Goal: Task Accomplishment & Management: Use online tool/utility

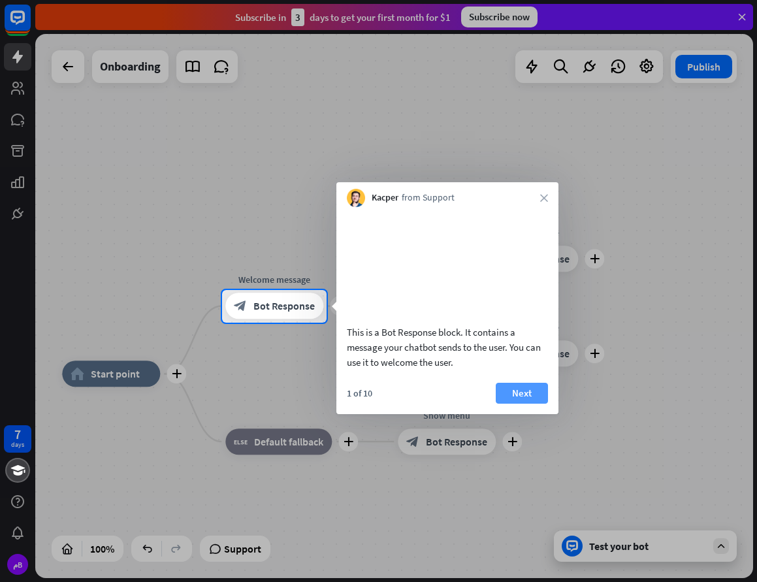
click at [524, 404] on button "Next" at bounding box center [522, 393] width 52 height 21
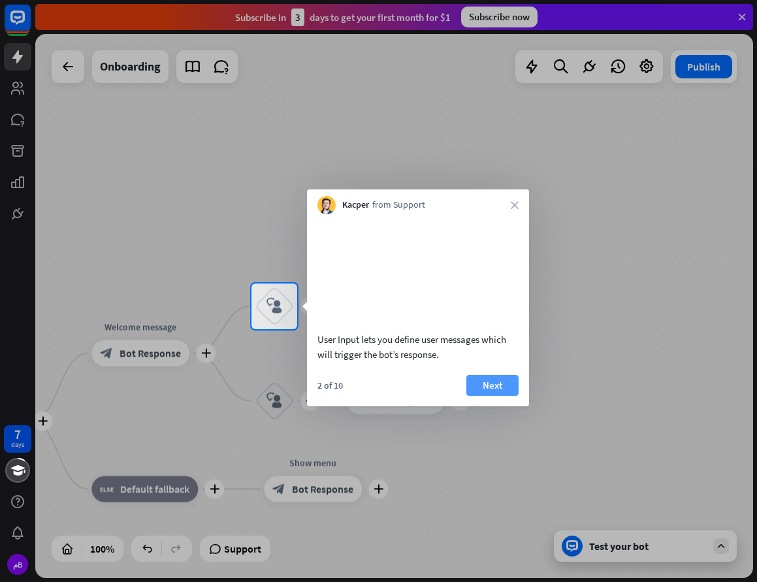
click at [484, 396] on button "Next" at bounding box center [493, 385] width 52 height 21
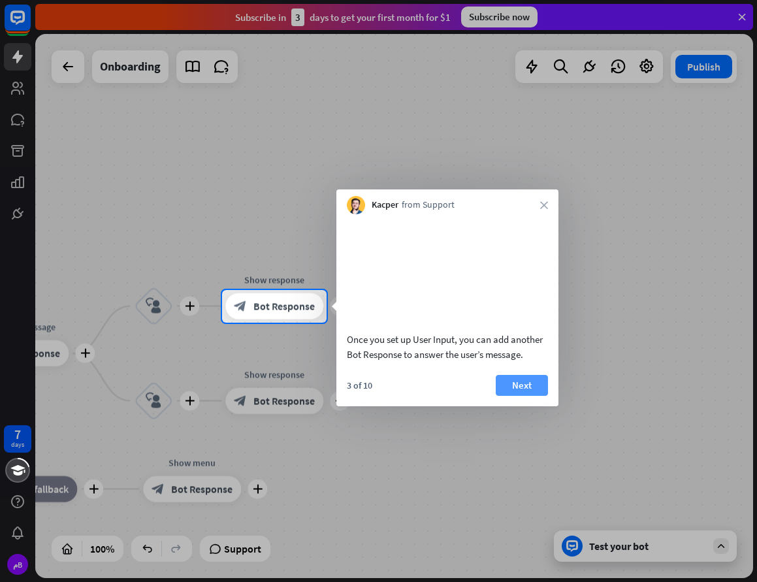
click at [520, 396] on button "Next" at bounding box center [522, 385] width 52 height 21
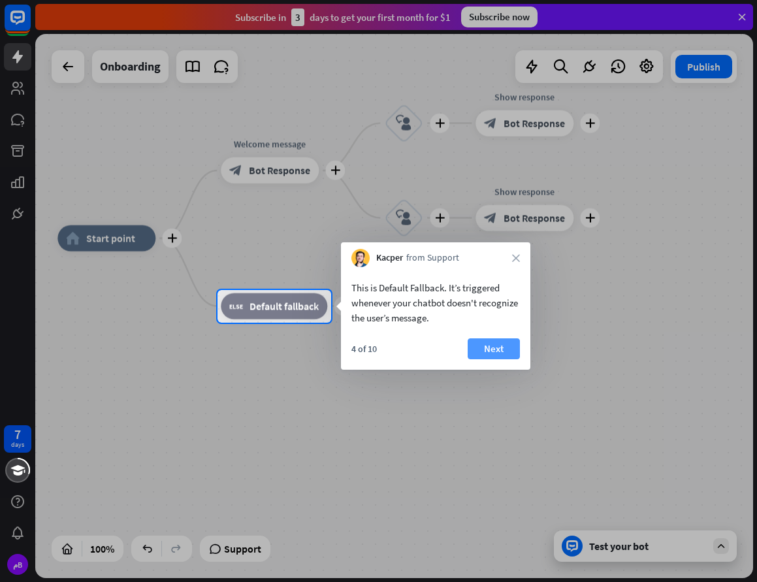
click at [494, 354] on button "Next" at bounding box center [494, 349] width 52 height 21
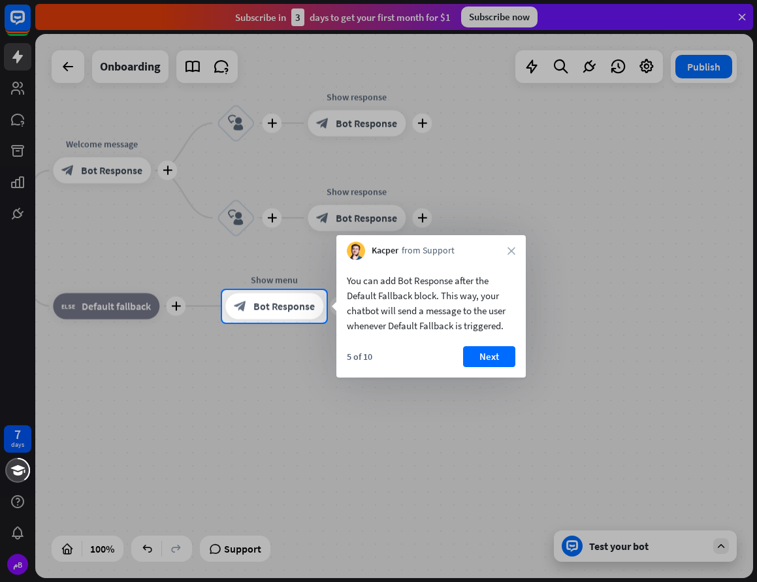
click at [495, 354] on button "Next" at bounding box center [489, 356] width 52 height 21
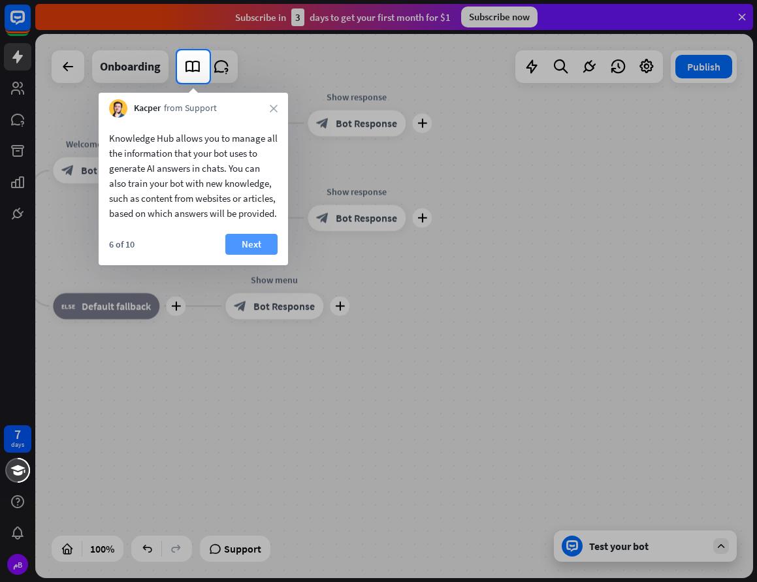
click at [269, 255] on button "Next" at bounding box center [251, 244] width 52 height 21
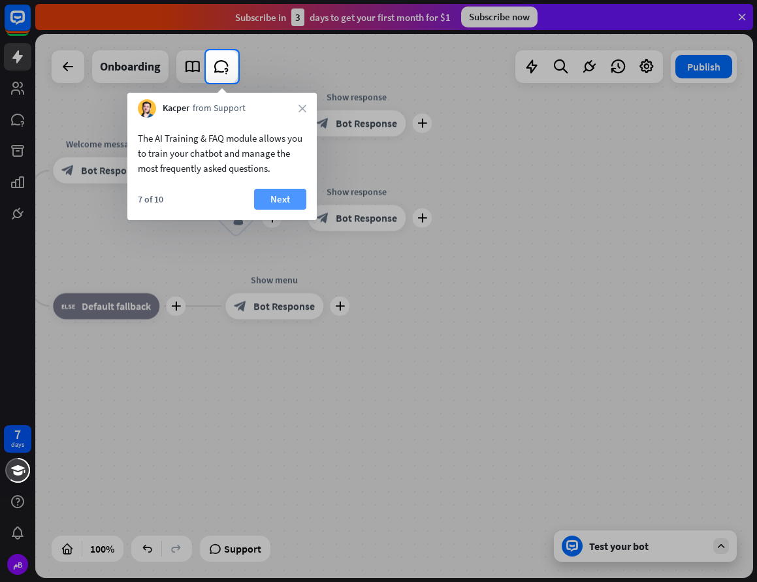
click at [287, 195] on button "Next" at bounding box center [280, 199] width 52 height 21
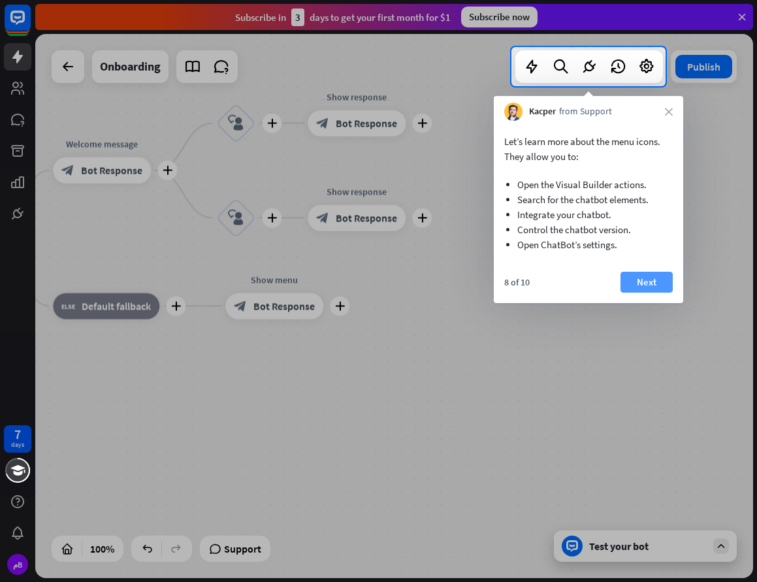
click at [662, 280] on button "Next" at bounding box center [647, 282] width 52 height 21
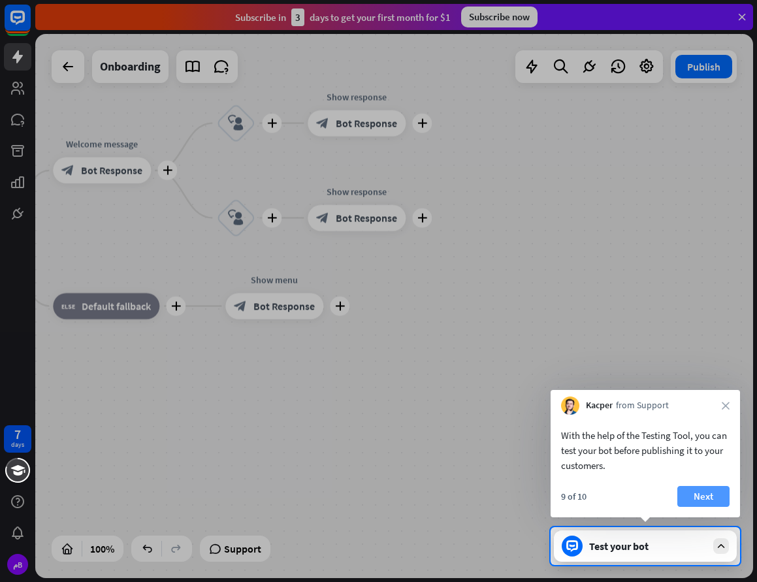
click at [699, 490] on button "Next" at bounding box center [704, 496] width 52 height 21
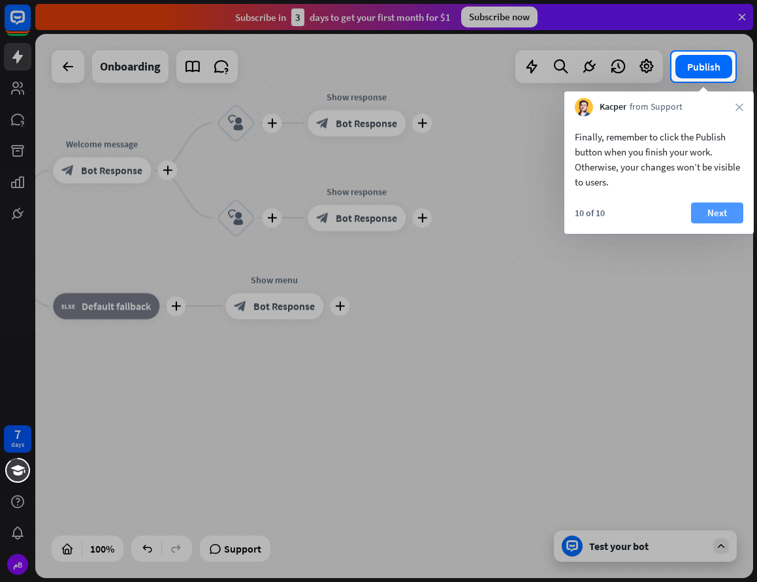
click at [715, 207] on button "Next" at bounding box center [717, 213] width 52 height 21
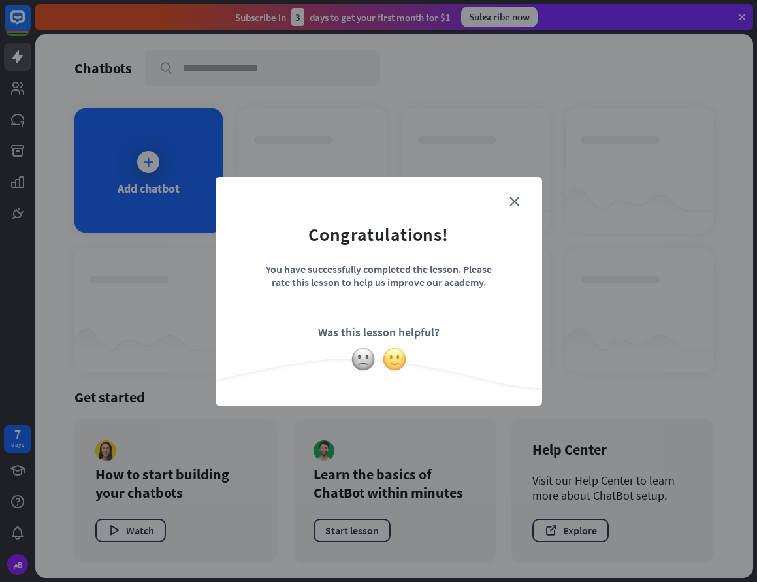
click at [394, 365] on img at bounding box center [394, 359] width 25 height 25
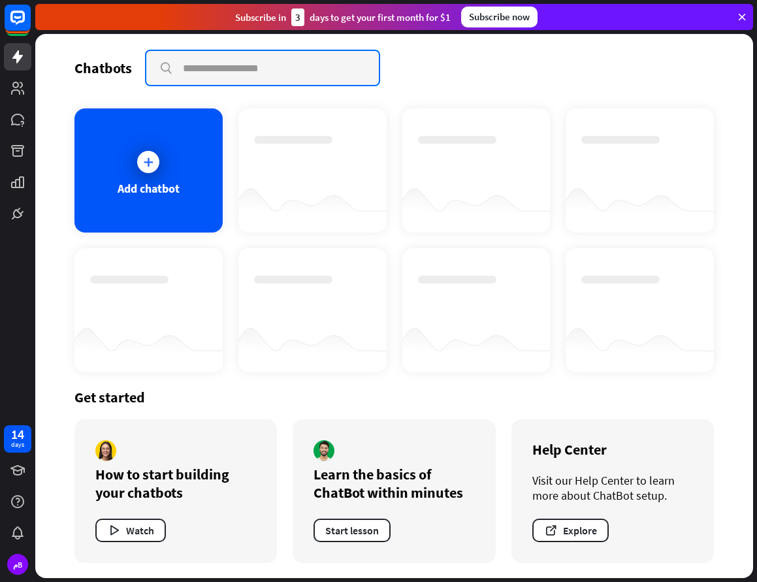
drag, startPoint x: 108, startPoint y: 2, endPoint x: 336, endPoint y: 79, distance: 240.2
click at [336, 79] on input "text" at bounding box center [262, 68] width 233 height 34
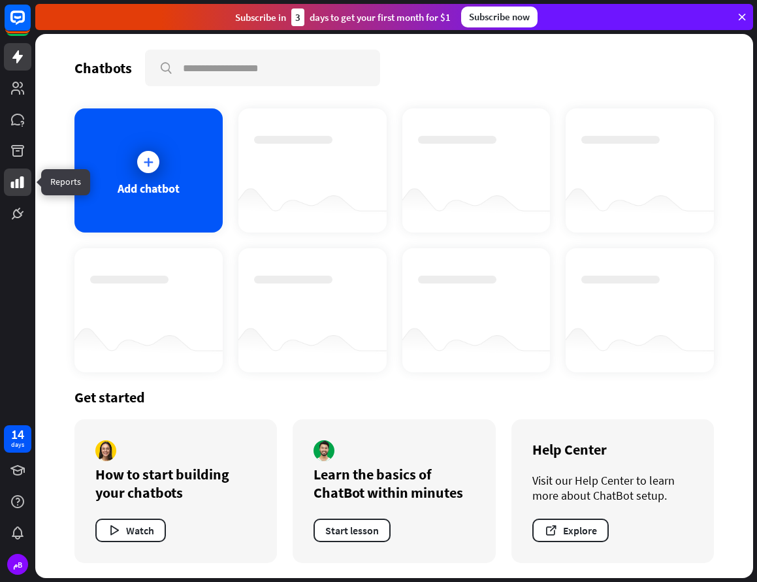
click at [22, 176] on icon at bounding box center [18, 183] width 16 height 16
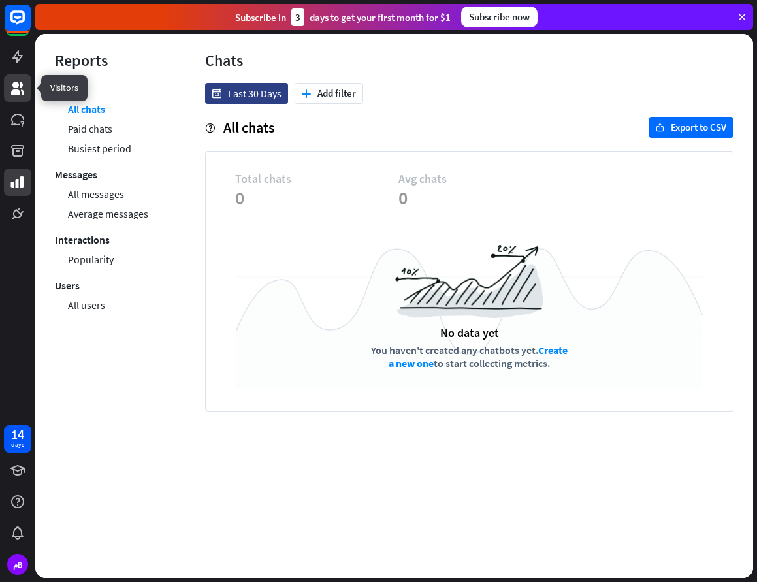
click at [17, 78] on link at bounding box center [17, 88] width 27 height 27
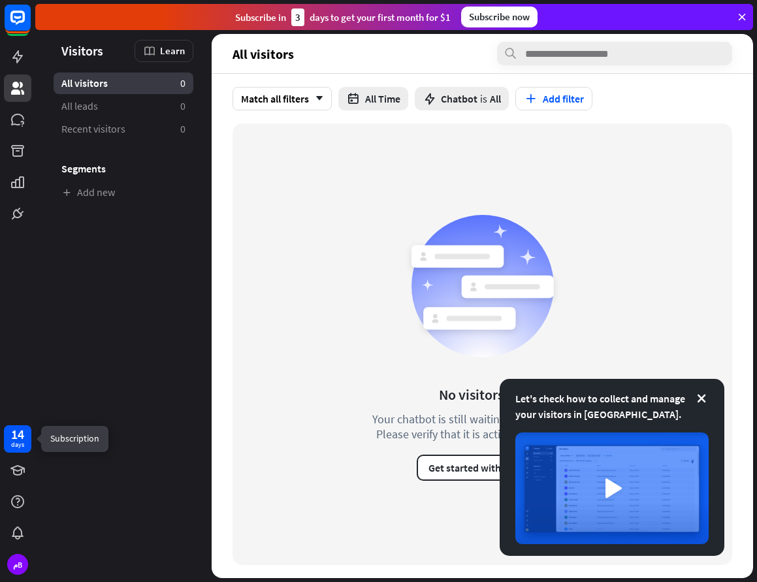
click at [15, 432] on div "14" at bounding box center [17, 435] width 13 height 12
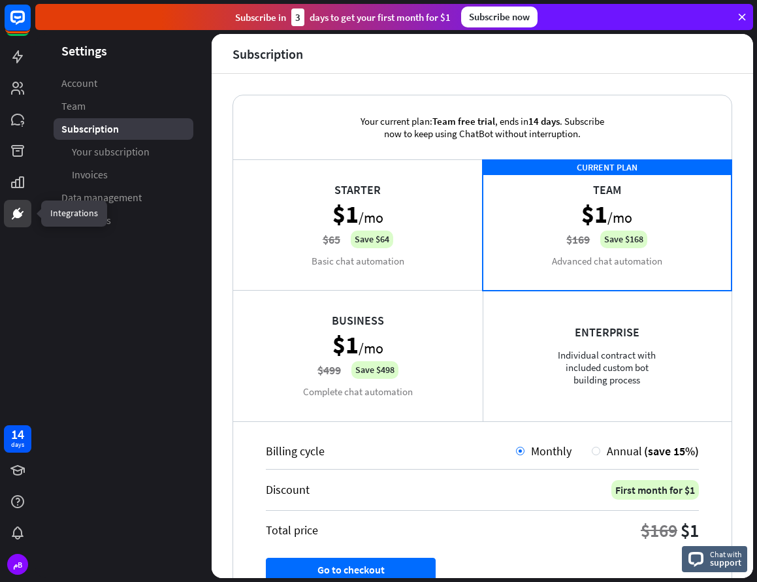
click at [20, 214] on icon at bounding box center [21, 212] width 3 height 3
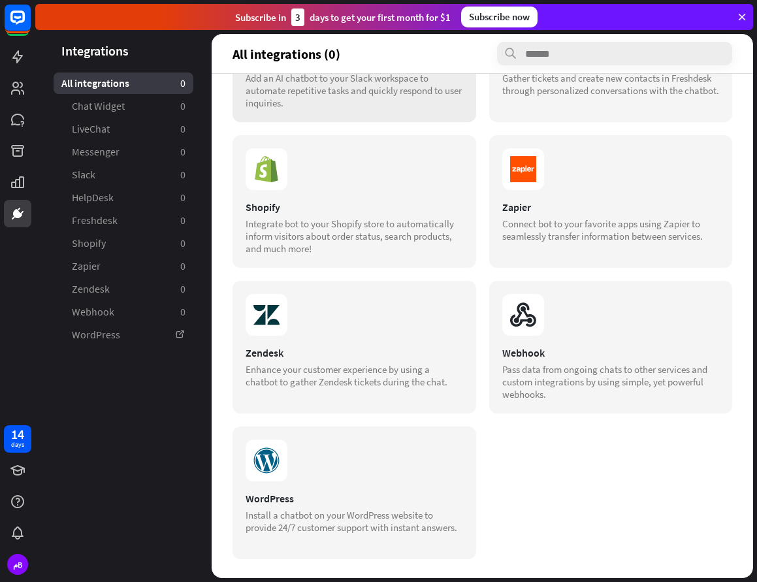
scroll to position [399, 0]
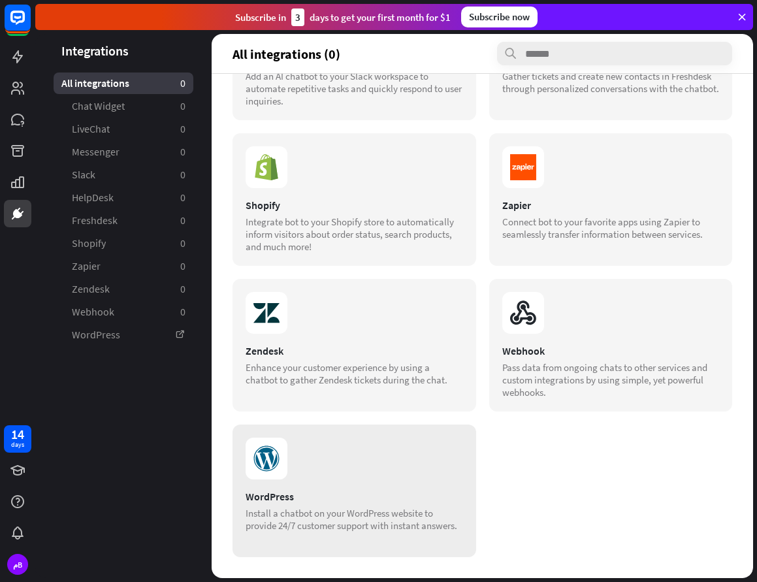
click at [285, 514] on div "Install a chatbot on your WordPress website to provide 24/7 customer support wi…" at bounding box center [355, 519] width 218 height 25
click at [268, 467] on icon at bounding box center [266, 458] width 25 height 25
click at [270, 471] on icon at bounding box center [266, 458] width 25 height 25
click at [267, 474] on icon at bounding box center [267, 459] width 42 height 42
click at [138, 97] on link "Chat Widget 0" at bounding box center [124, 106] width 140 height 22
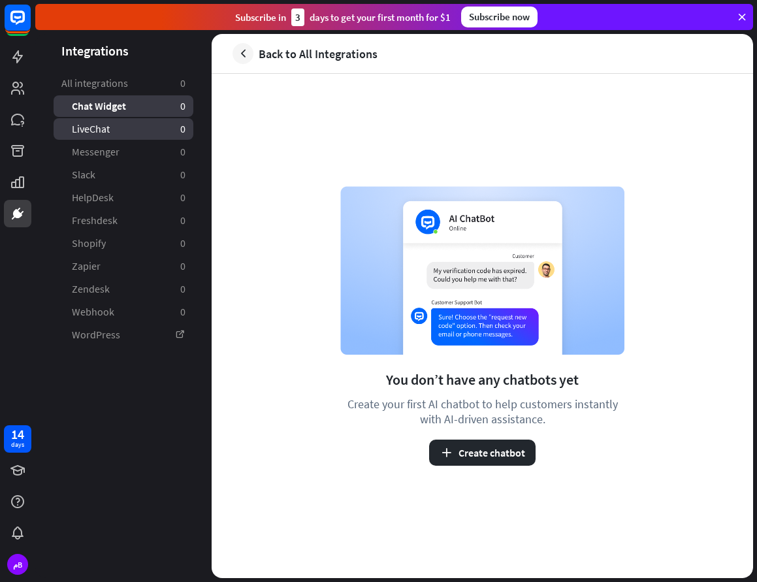
click at [132, 124] on link "LiveChat 0" at bounding box center [124, 129] width 140 height 22
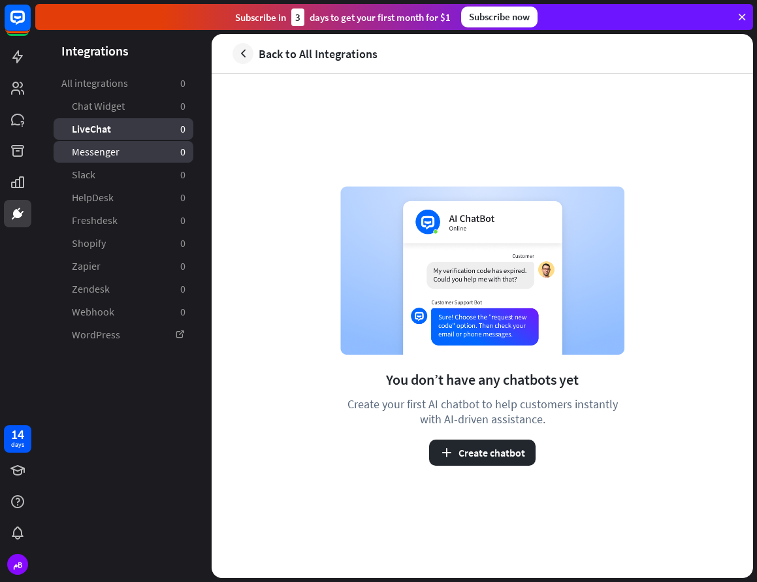
click at [127, 153] on link "Messenger 0" at bounding box center [124, 152] width 140 height 22
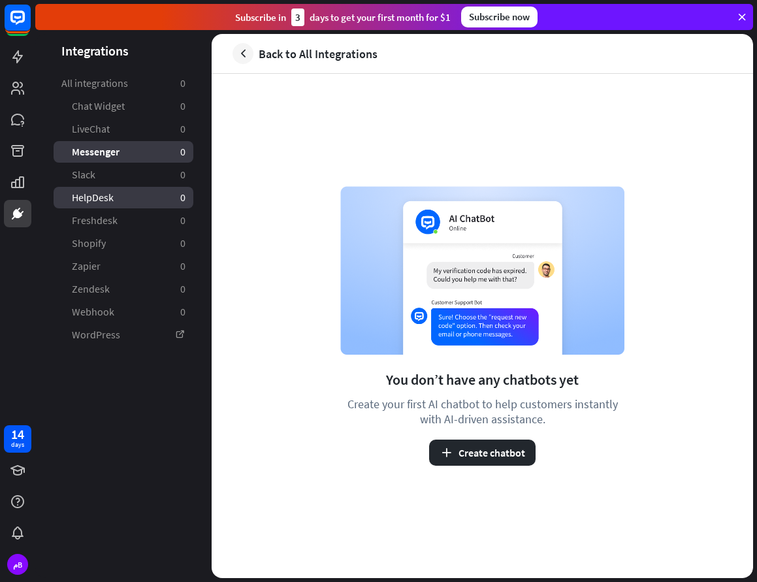
click at [107, 191] on span "HelpDesk" at bounding box center [93, 198] width 42 height 14
click at [25, 210] on icon at bounding box center [18, 214] width 16 height 16
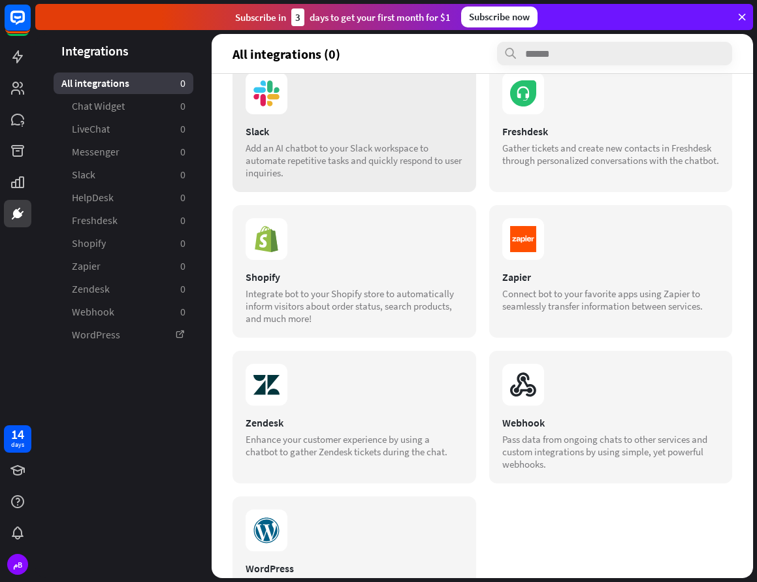
scroll to position [399, 0]
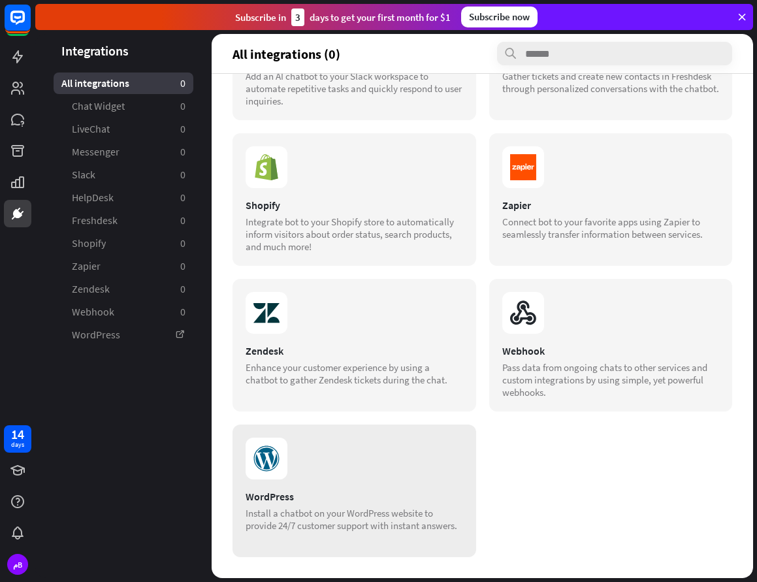
click at [261, 454] on icon at bounding box center [267, 459] width 42 height 42
click at [142, 331] on link "WordPress" at bounding box center [124, 335] width 140 height 22
click at [743, 19] on icon at bounding box center [743, 17] width 12 height 12
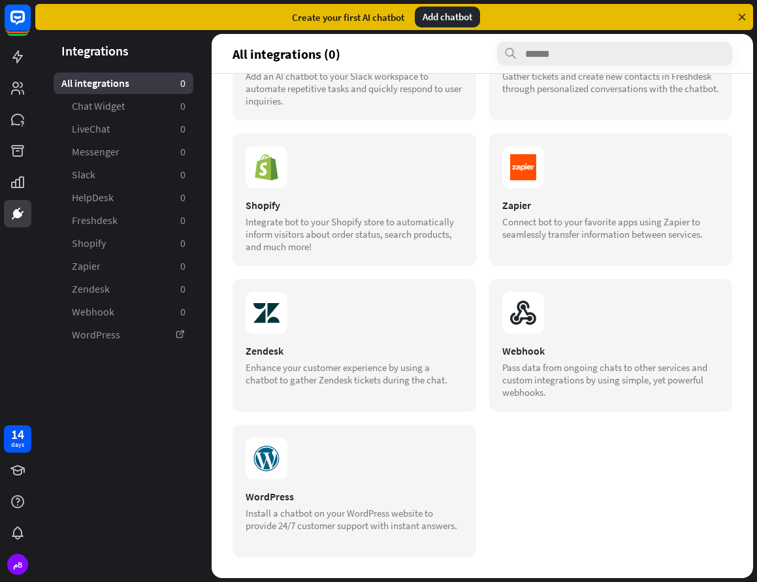
click at [442, 10] on div "Add chatbot" at bounding box center [447, 17] width 65 height 21
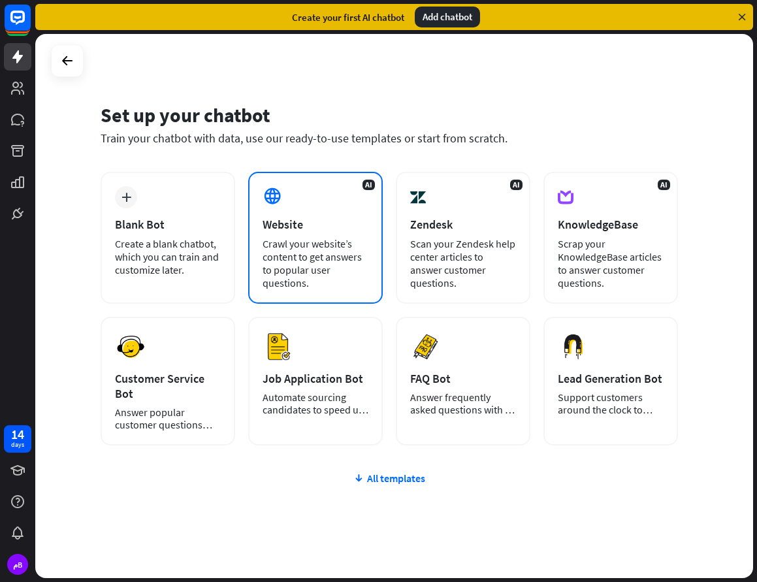
click at [265, 199] on icon at bounding box center [273, 196] width 20 height 20
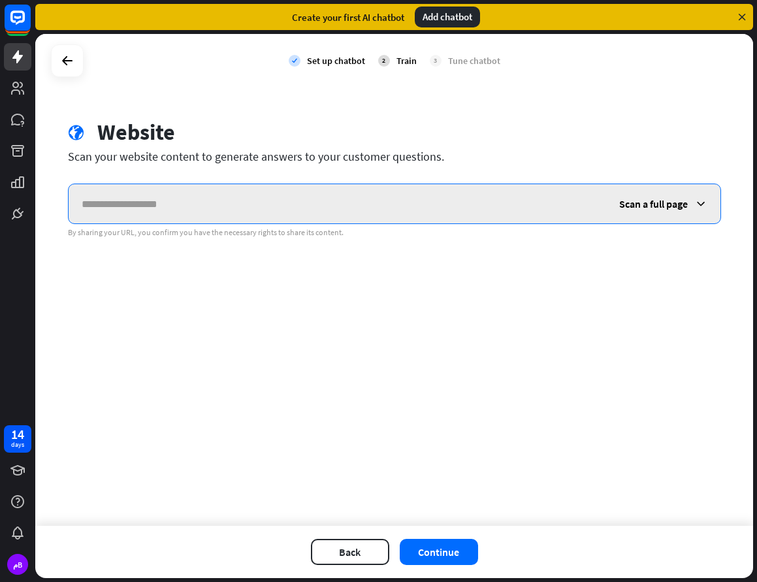
paste input "**********"
type input "**********"
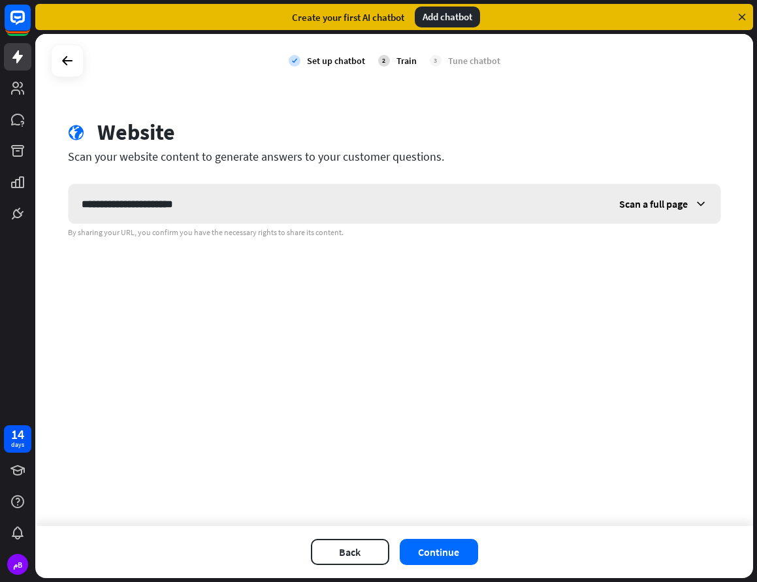
click at [699, 201] on icon at bounding box center [701, 203] width 13 height 13
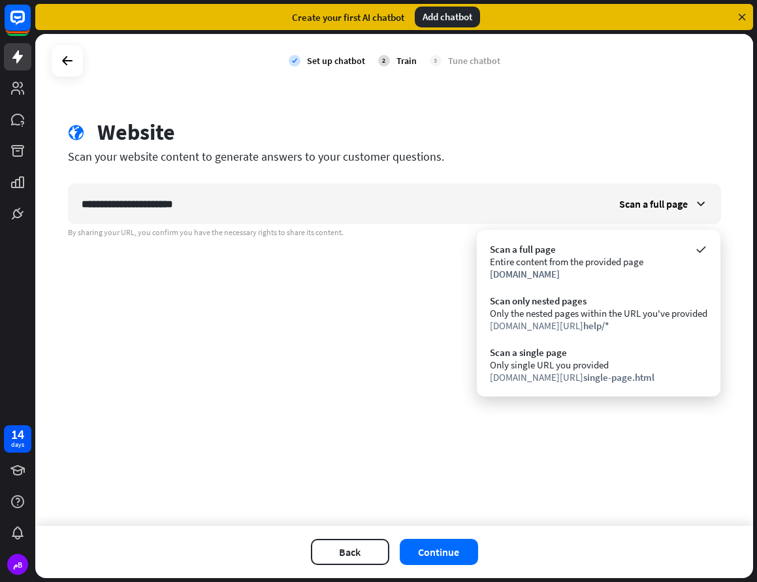
click at [663, 480] on div "**********" at bounding box center [394, 280] width 718 height 492
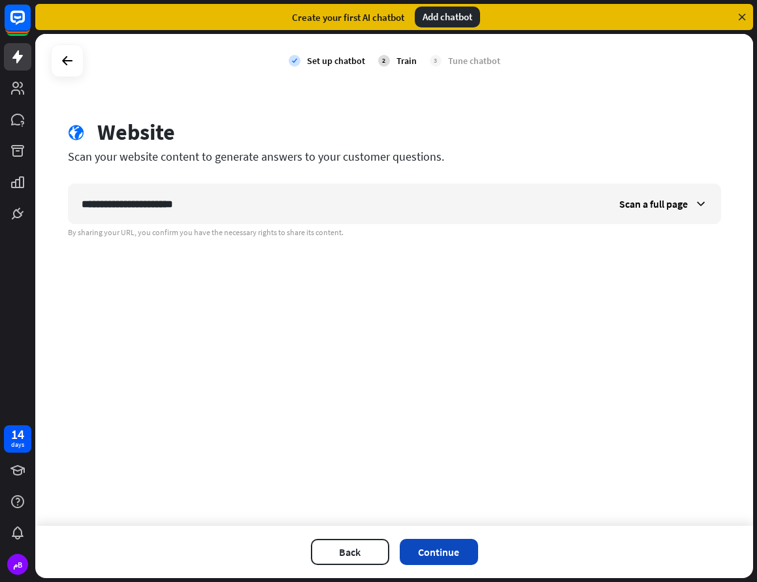
click at [441, 542] on button "Continue" at bounding box center [439, 552] width 78 height 26
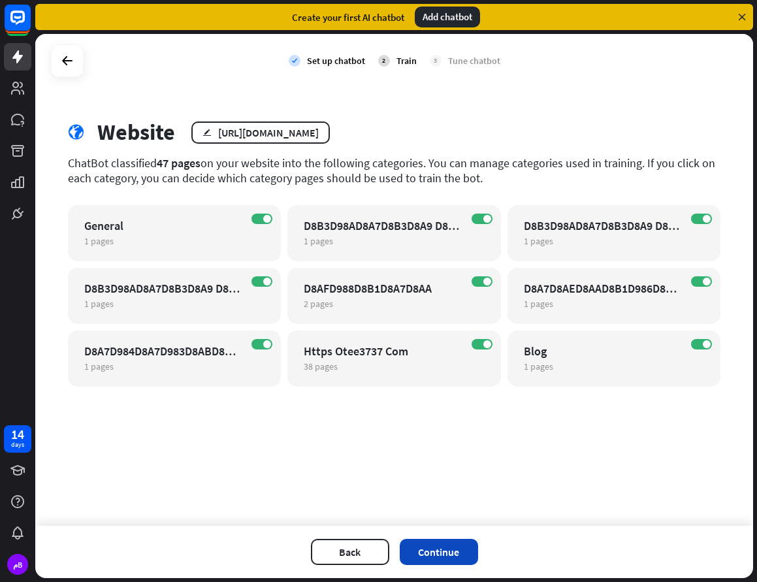
click at [462, 542] on button "Continue" at bounding box center [439, 552] width 78 height 26
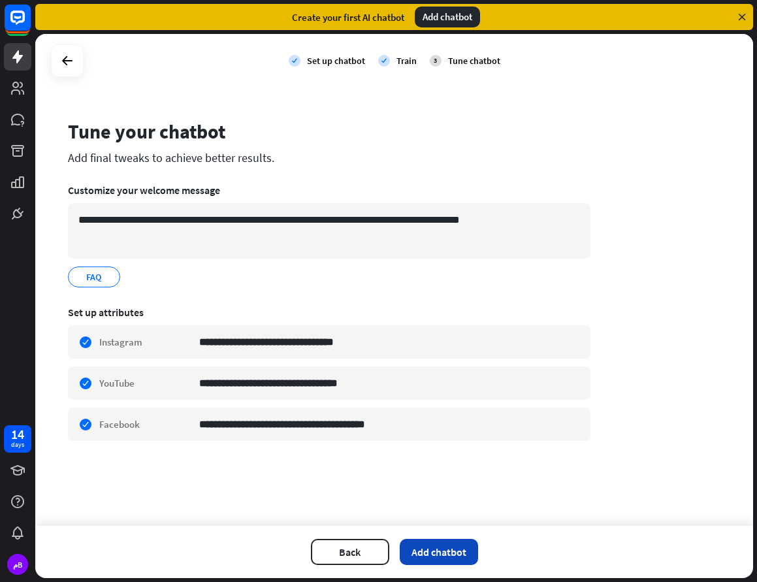
click at [431, 544] on button "Add chatbot" at bounding box center [439, 552] width 78 height 26
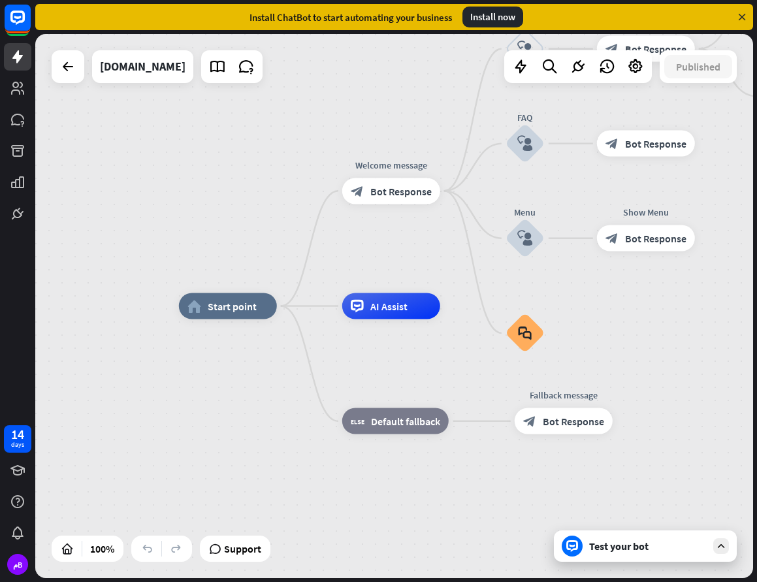
click at [481, 13] on div "Install now" at bounding box center [493, 17] width 61 height 21
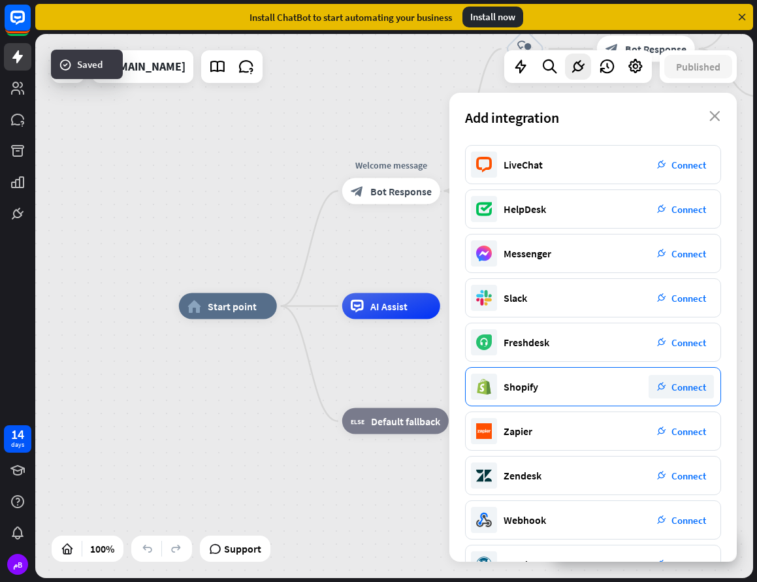
scroll to position [80, 0]
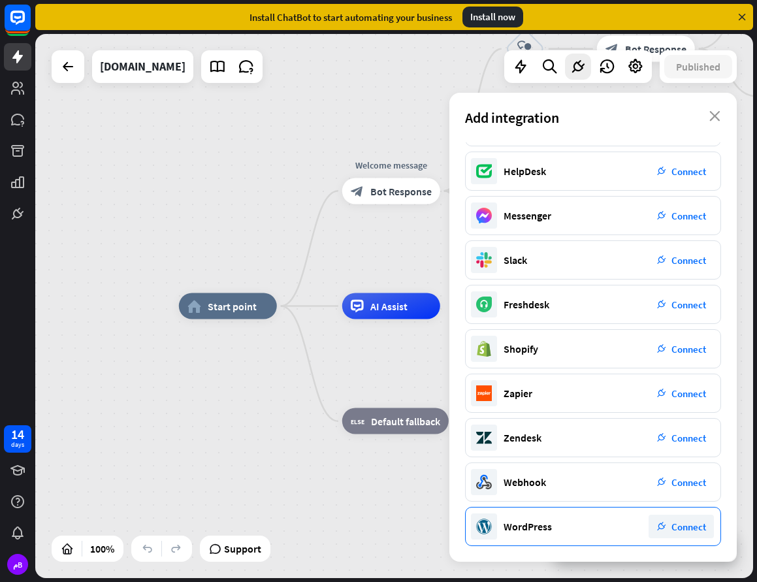
click at [682, 525] on span "Connect" at bounding box center [689, 527] width 35 height 12
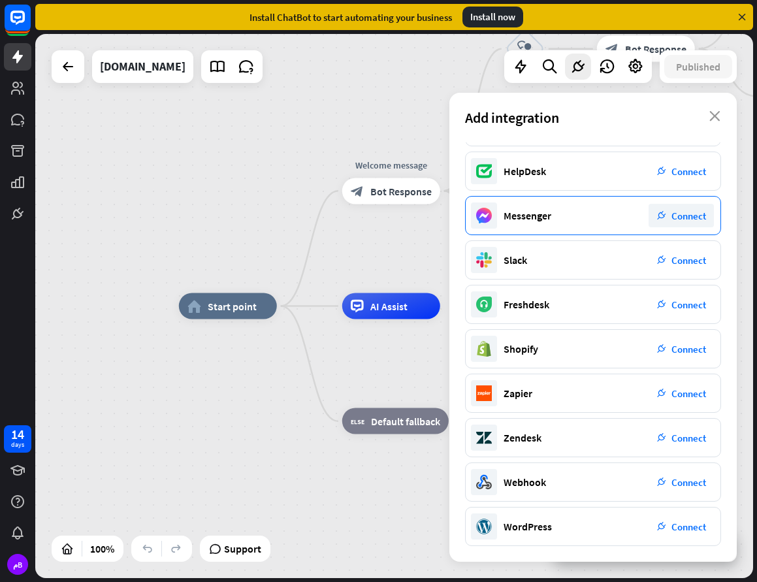
scroll to position [0, 0]
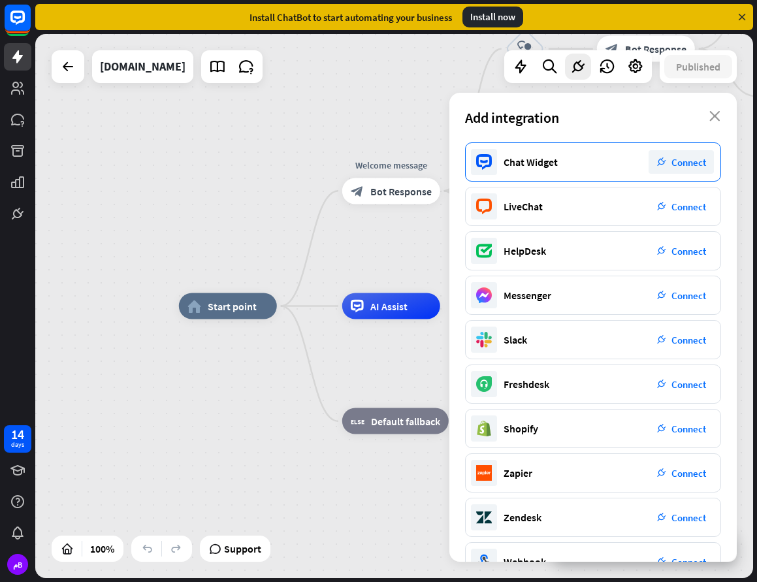
click at [691, 162] on span "Connect" at bounding box center [689, 162] width 35 height 12
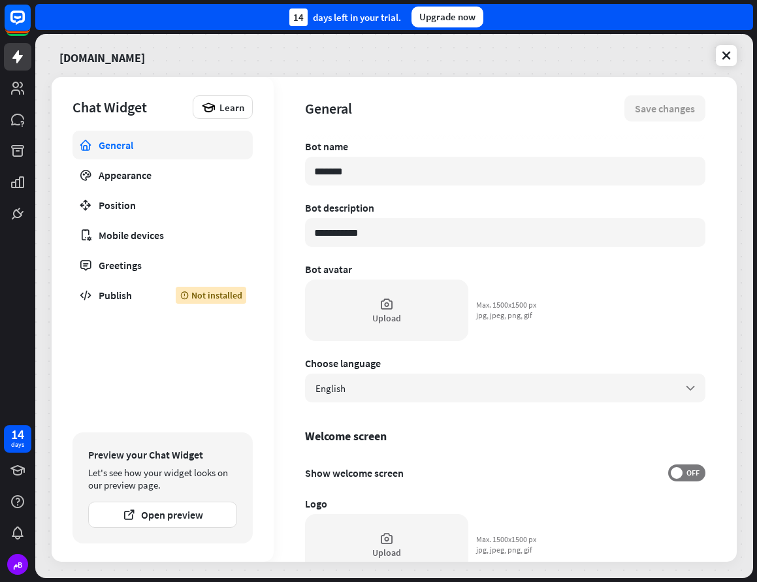
type textarea "*"
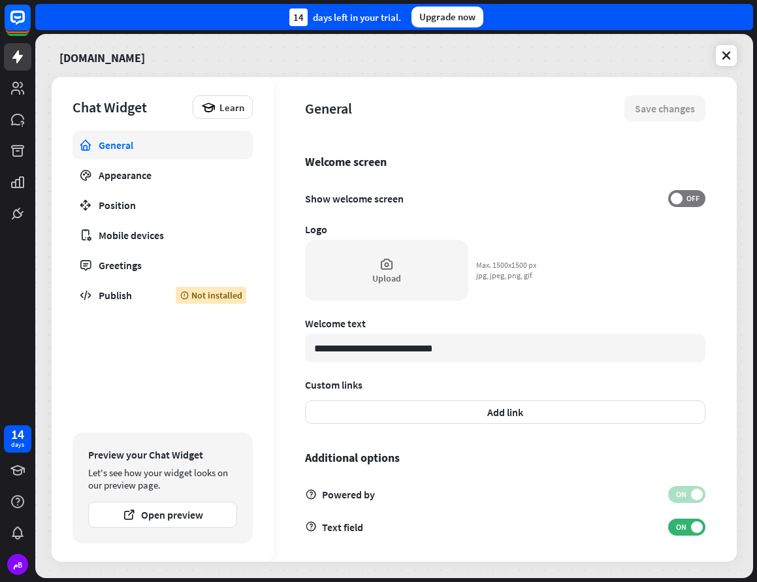
scroll to position [278, 0]
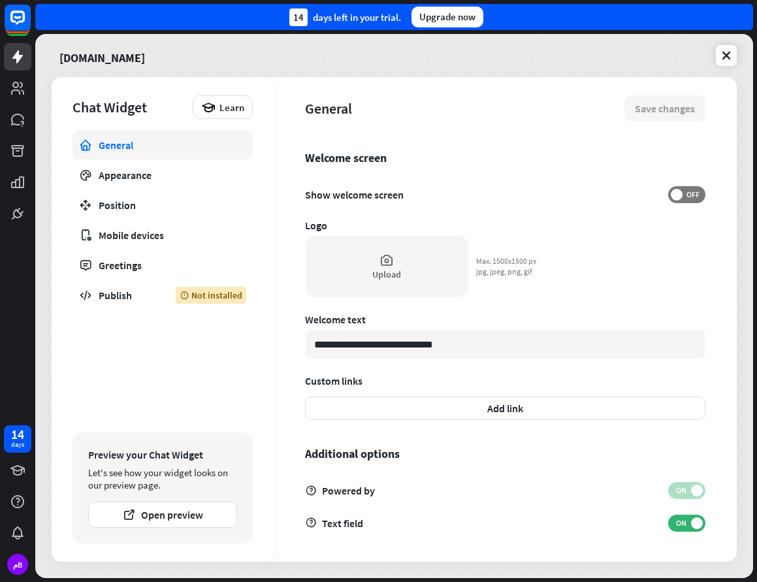
click at [455, 10] on div "Upgrade now" at bounding box center [448, 17] width 72 height 21
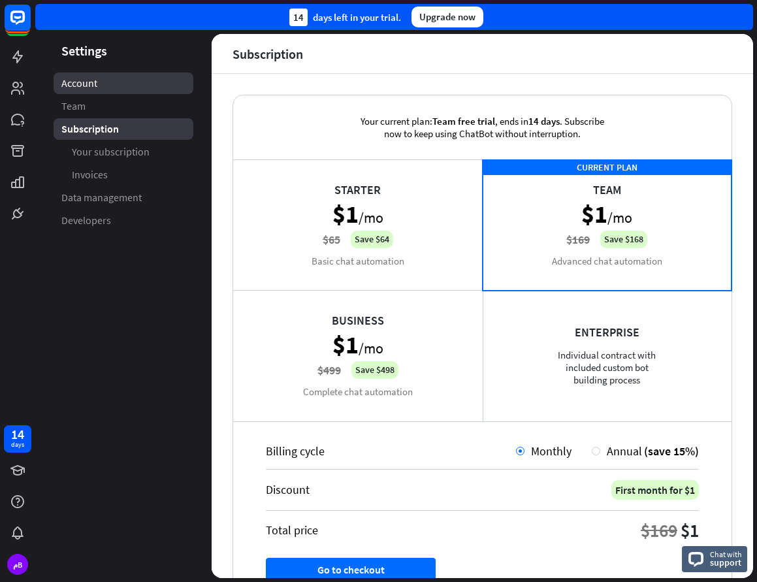
click at [82, 78] on span "Account" at bounding box center [79, 83] width 36 height 14
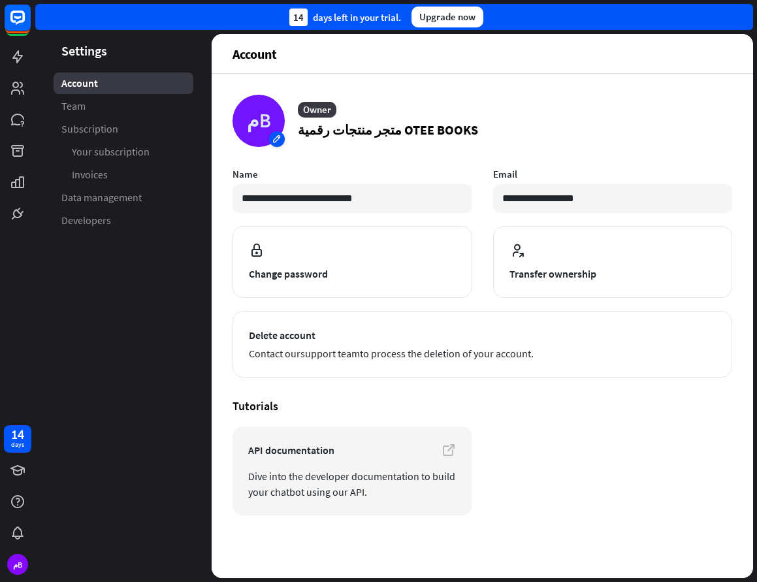
click at [275, 135] on div "مB" at bounding box center [259, 121] width 52 height 52
click at [254, 163] on icon at bounding box center [253, 167] width 12 height 13
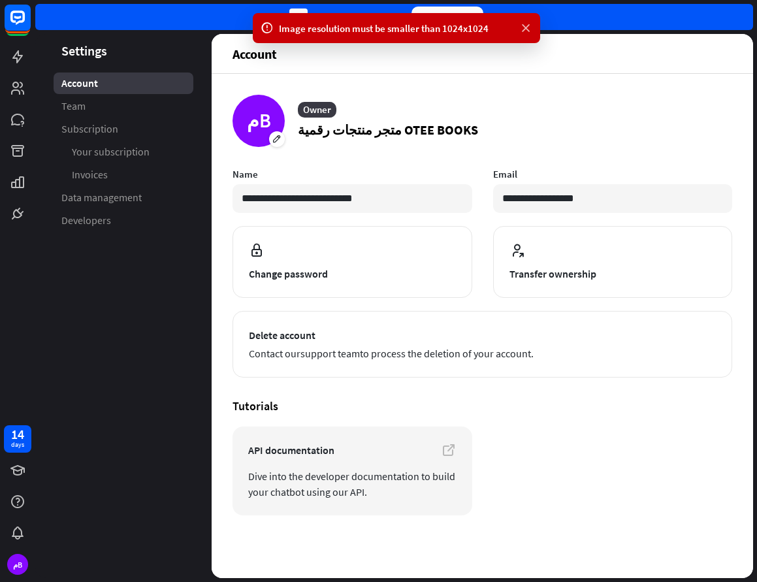
click at [524, 26] on icon at bounding box center [526, 29] width 13 height 14
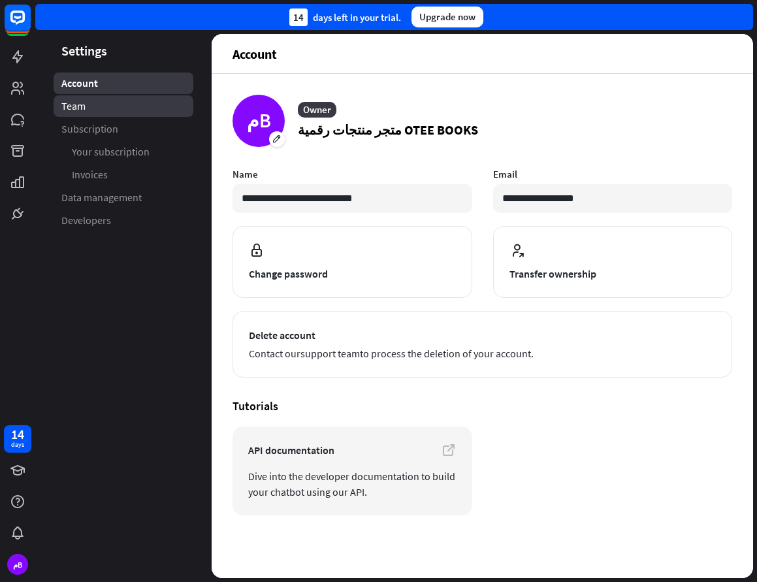
click at [93, 105] on link "Team" at bounding box center [124, 106] width 140 height 22
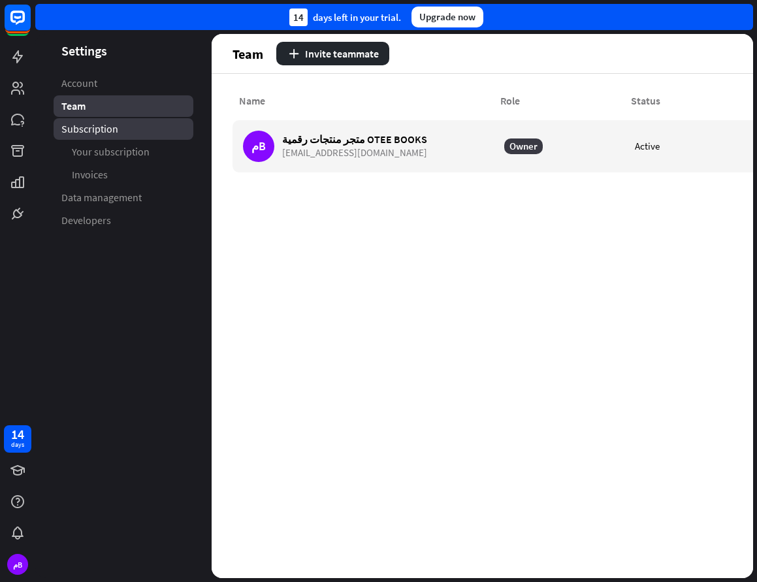
click at [118, 132] on link "Subscription" at bounding box center [124, 129] width 140 height 22
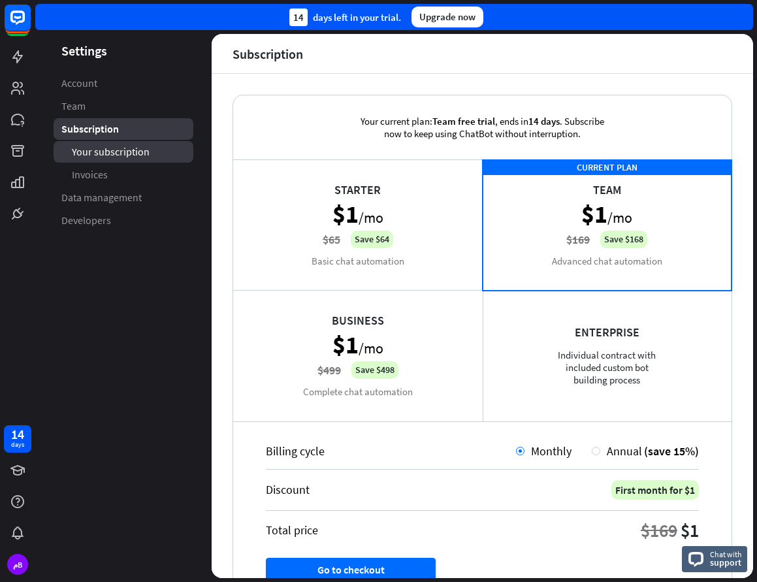
click at [116, 156] on span "Your subscription" at bounding box center [111, 152] width 78 height 14
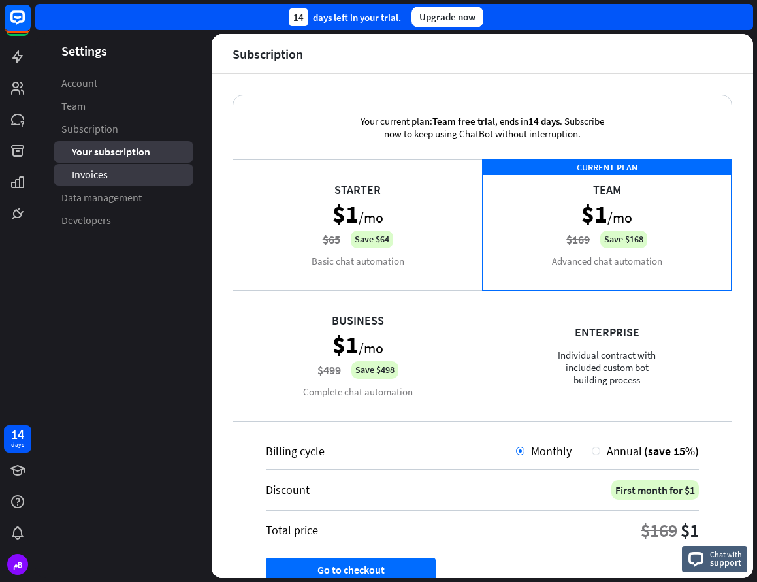
click at [104, 175] on span "Invoices" at bounding box center [90, 175] width 36 height 14
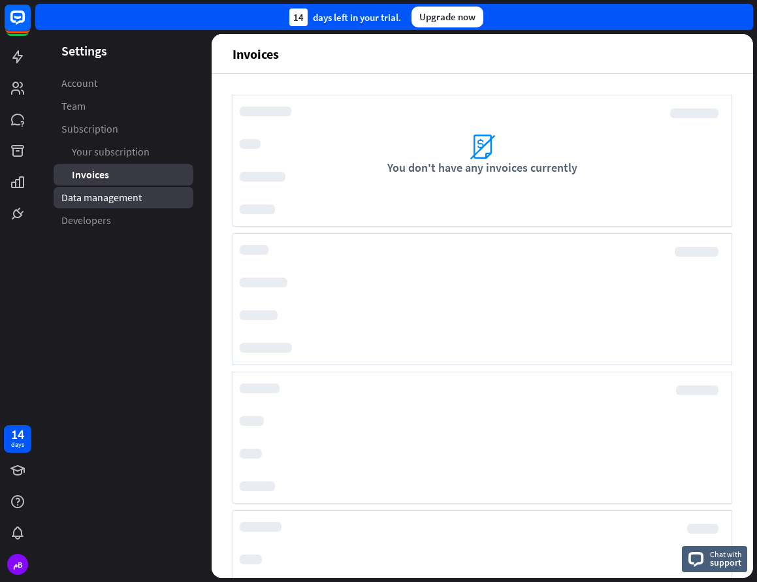
click at [104, 195] on span "Data management" at bounding box center [101, 198] width 80 height 14
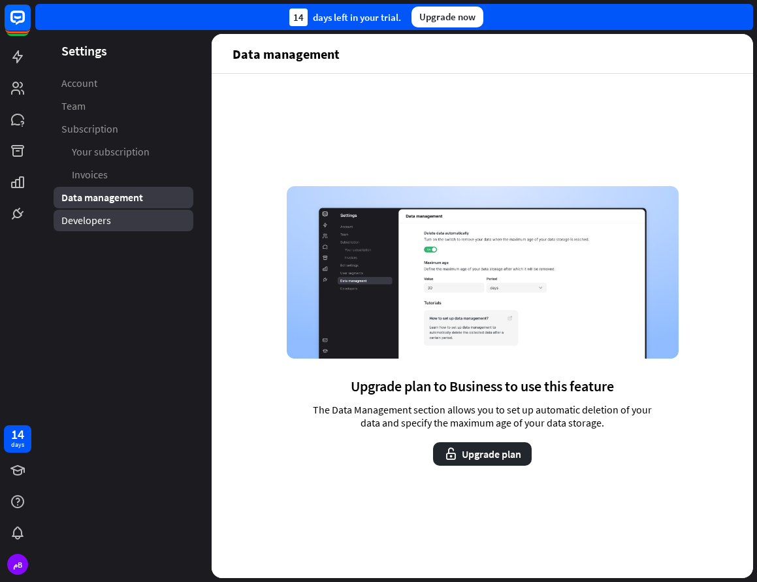
click at [84, 224] on span "Developers" at bounding box center [86, 221] width 50 height 14
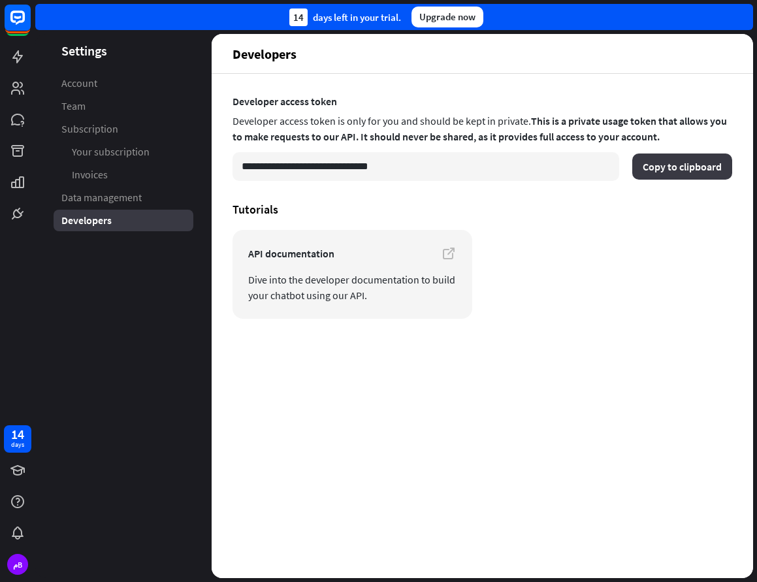
click at [675, 168] on button "Copy to clipboard" at bounding box center [683, 167] width 100 height 26
click at [450, 252] on icon at bounding box center [449, 254] width 16 height 16
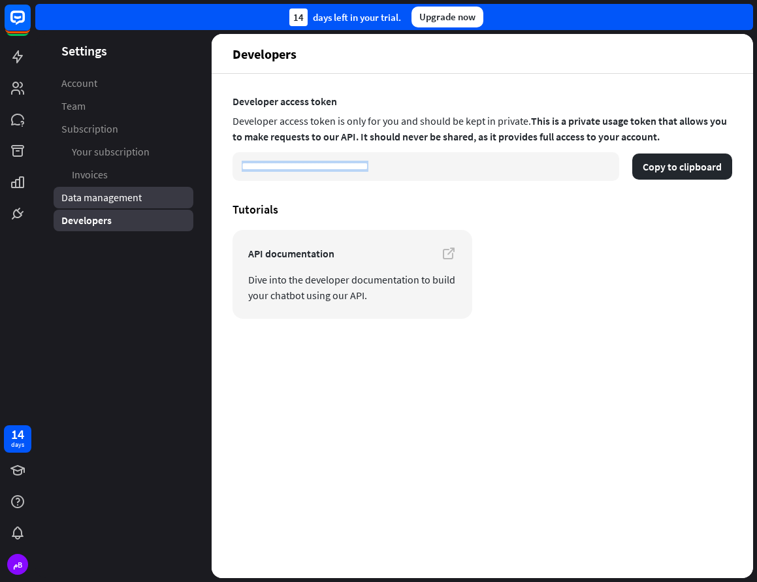
click at [129, 195] on span "Data management" at bounding box center [101, 198] width 80 height 14
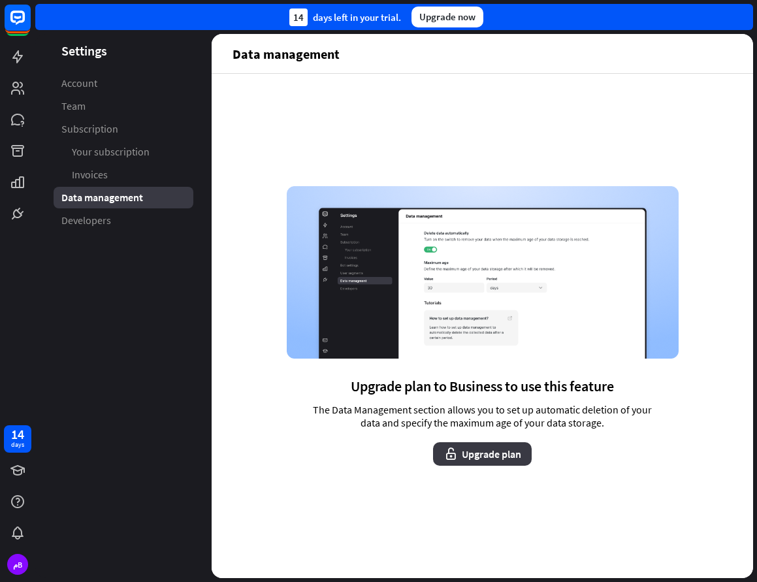
click at [483, 451] on button "Upgrade plan" at bounding box center [482, 454] width 99 height 24
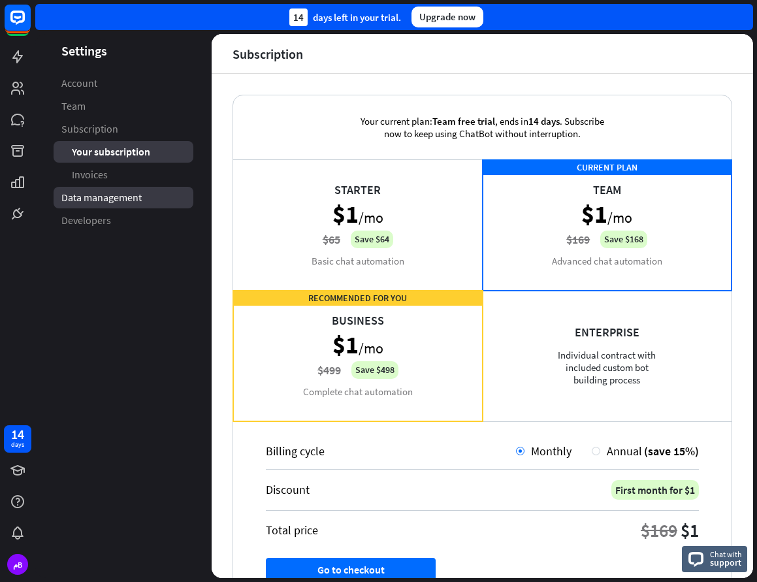
click at [75, 199] on span "Data management" at bounding box center [101, 198] width 80 height 14
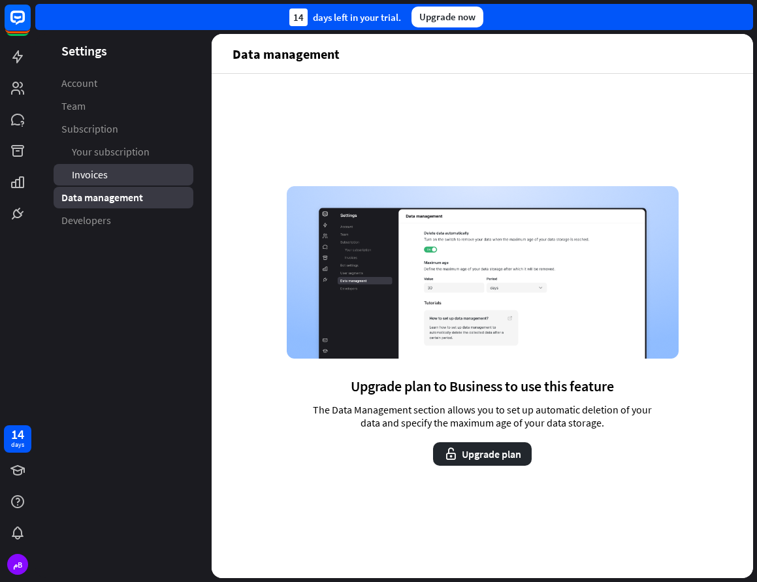
click at [83, 174] on span "Invoices" at bounding box center [90, 175] width 36 height 14
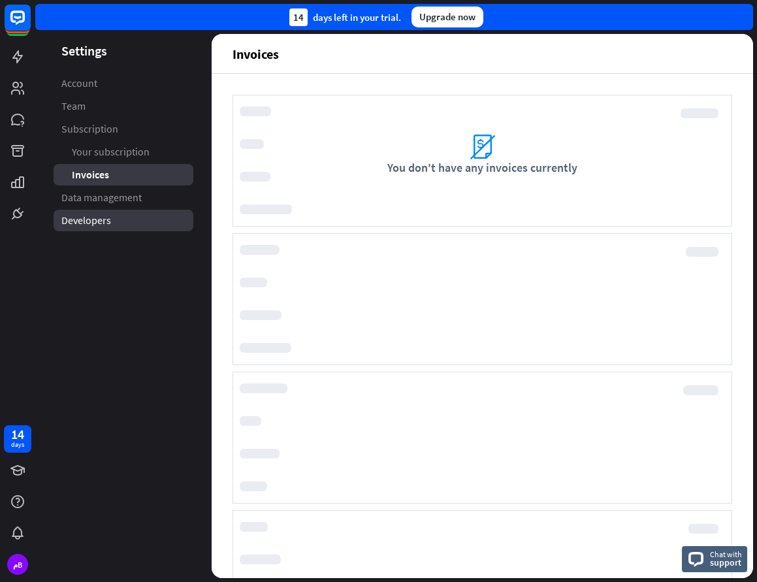
click at [82, 214] on span "Developers" at bounding box center [86, 221] width 50 height 14
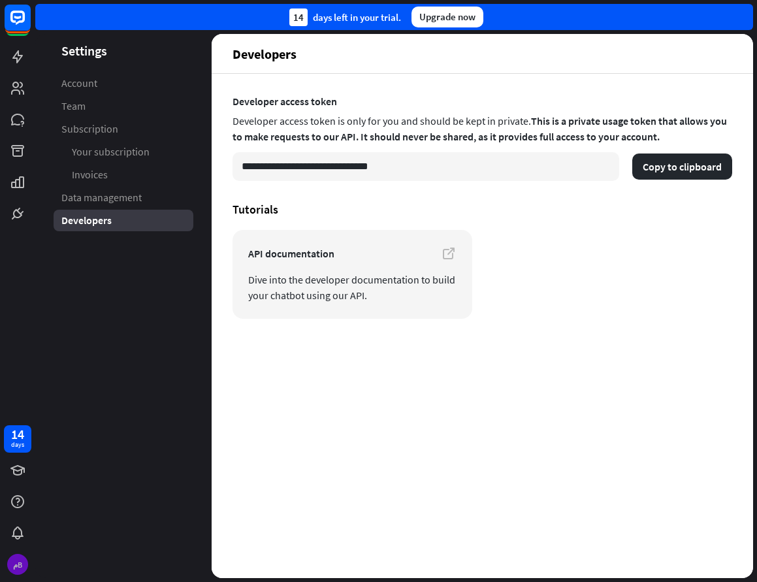
click at [13, 557] on div "مB" at bounding box center [17, 564] width 21 height 21
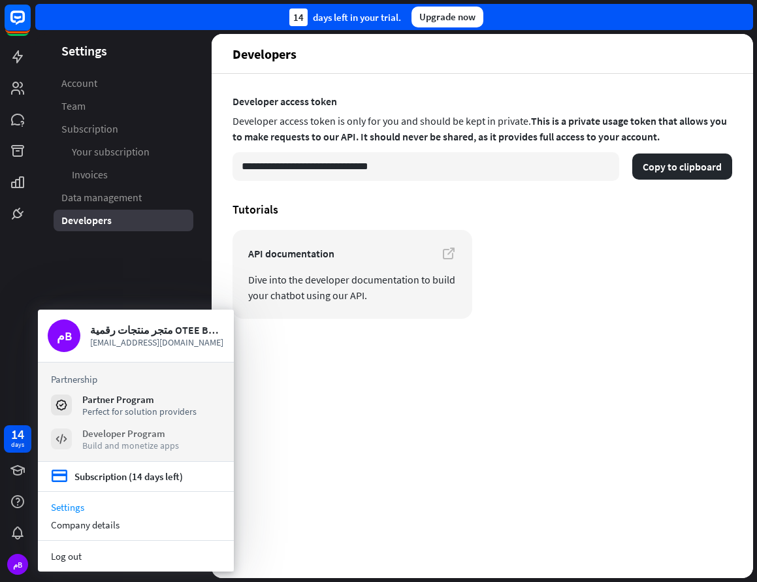
click at [59, 439] on rect at bounding box center [61, 439] width 13 height 13
